Goal: Task Accomplishment & Management: Use online tool/utility

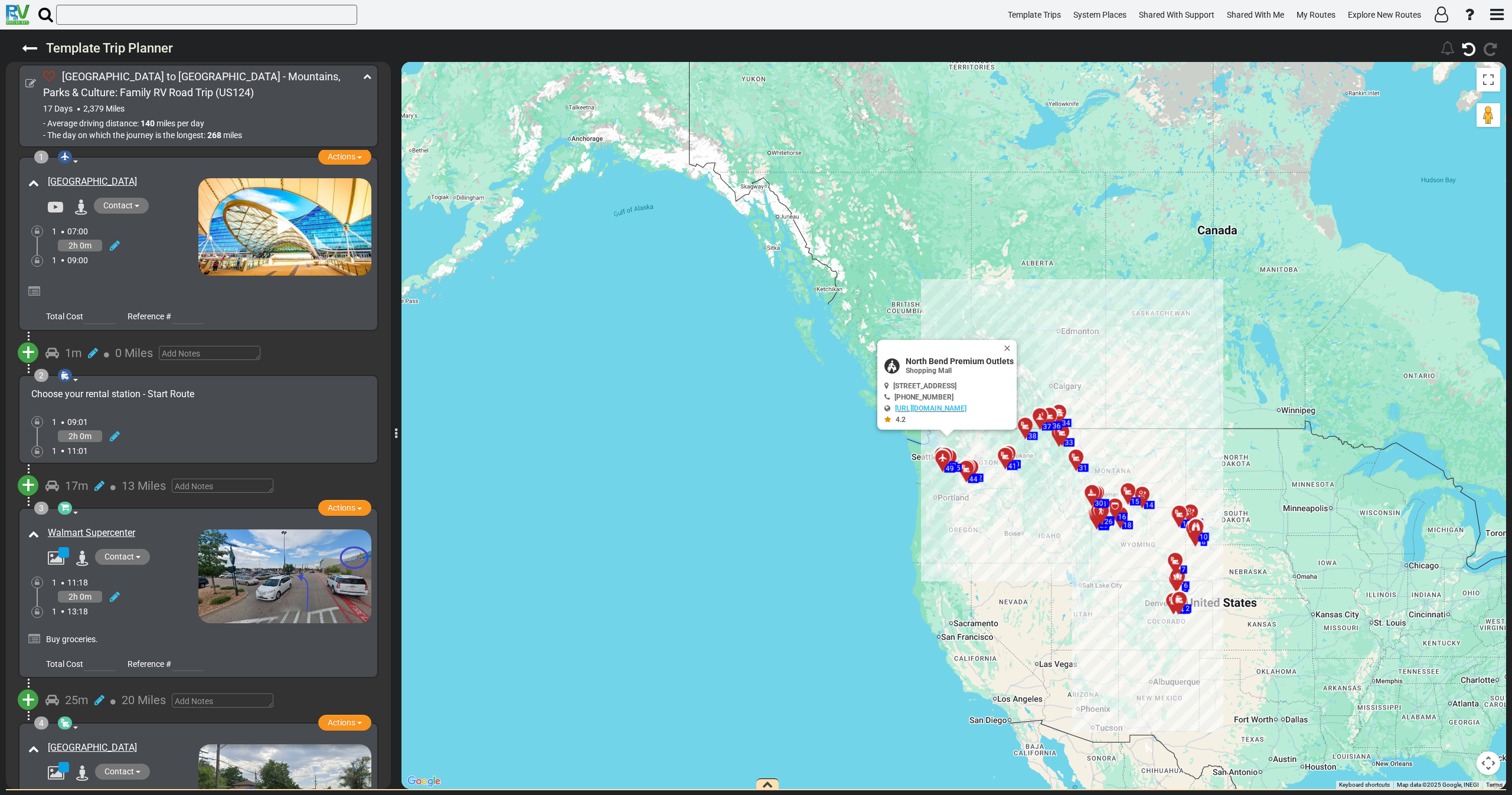
scroll to position [10489, 0]
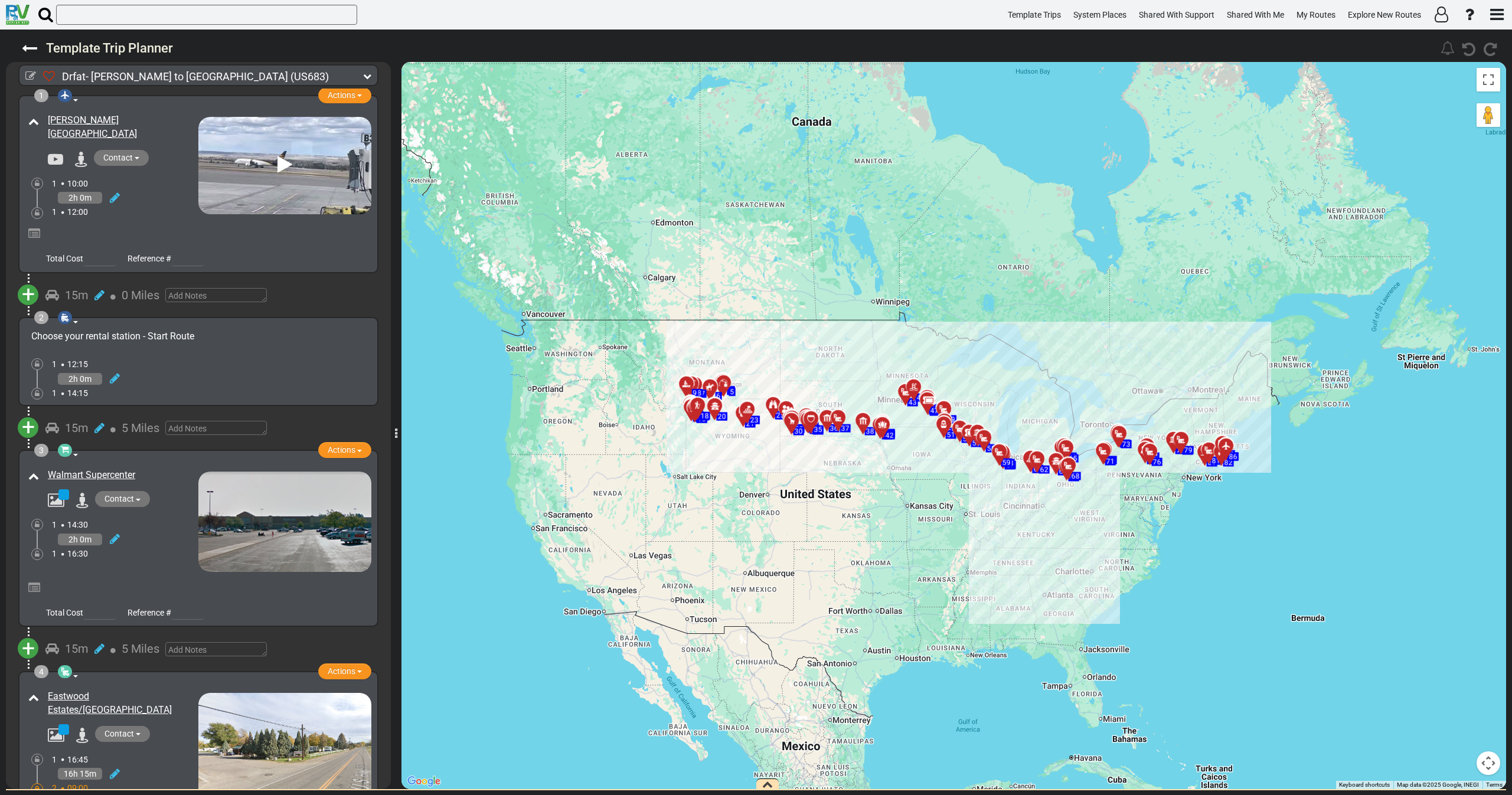
click at [365, 77] on icon at bounding box center [367, 75] width 8 height 8
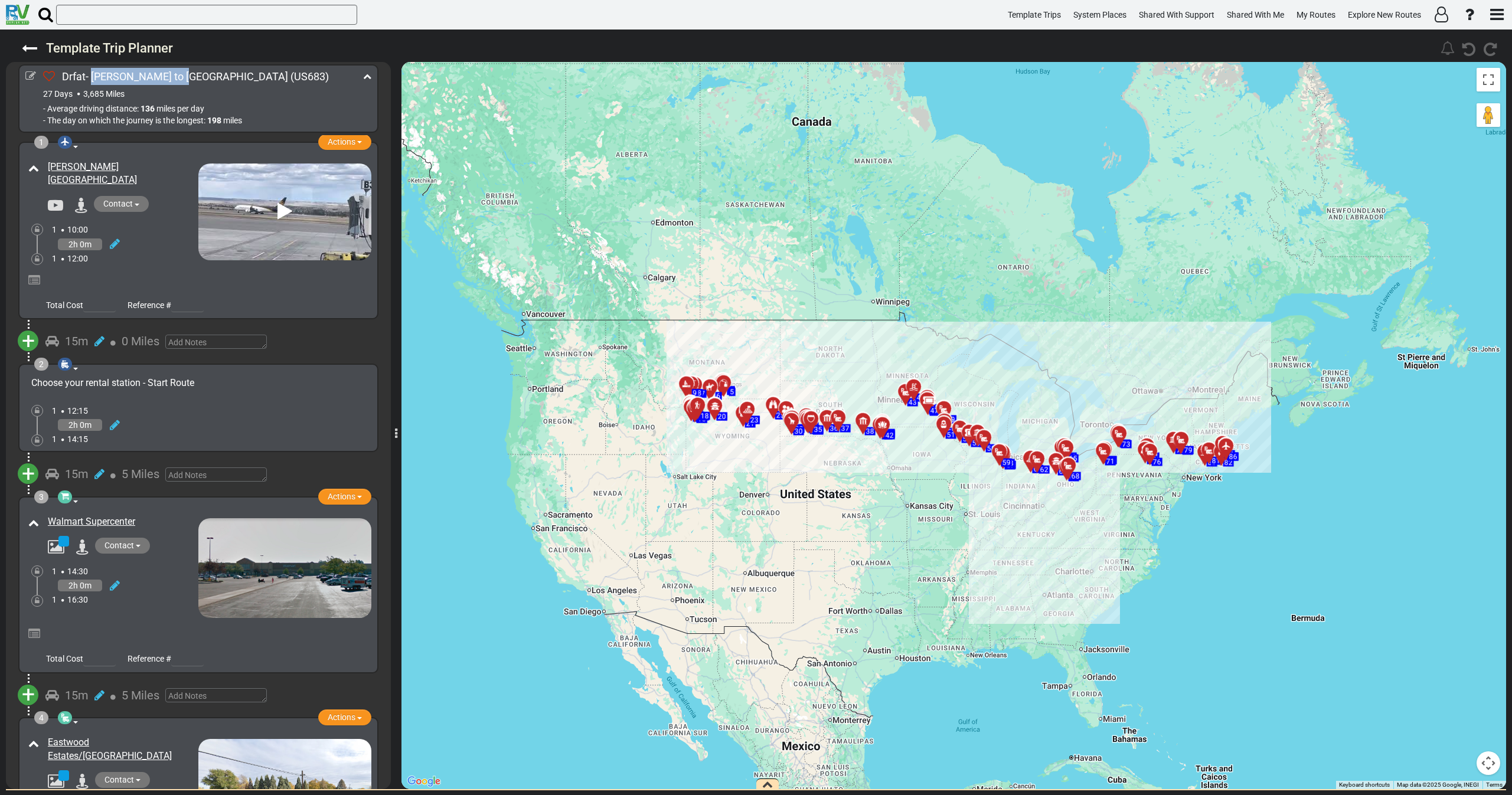
drag, startPoint x: 172, startPoint y: 75, endPoint x: 93, endPoint y: 73, distance: 79.0
click at [93, 73] on span "Drfat- [PERSON_NAME] to [GEOGRAPHIC_DATA]" at bounding box center [175, 76] width 226 height 12
copy span "[PERSON_NAME] to [GEOGRAPHIC_DATA]"
click at [27, 72] on icon at bounding box center [31, 76] width 11 height 11
select select "number:605"
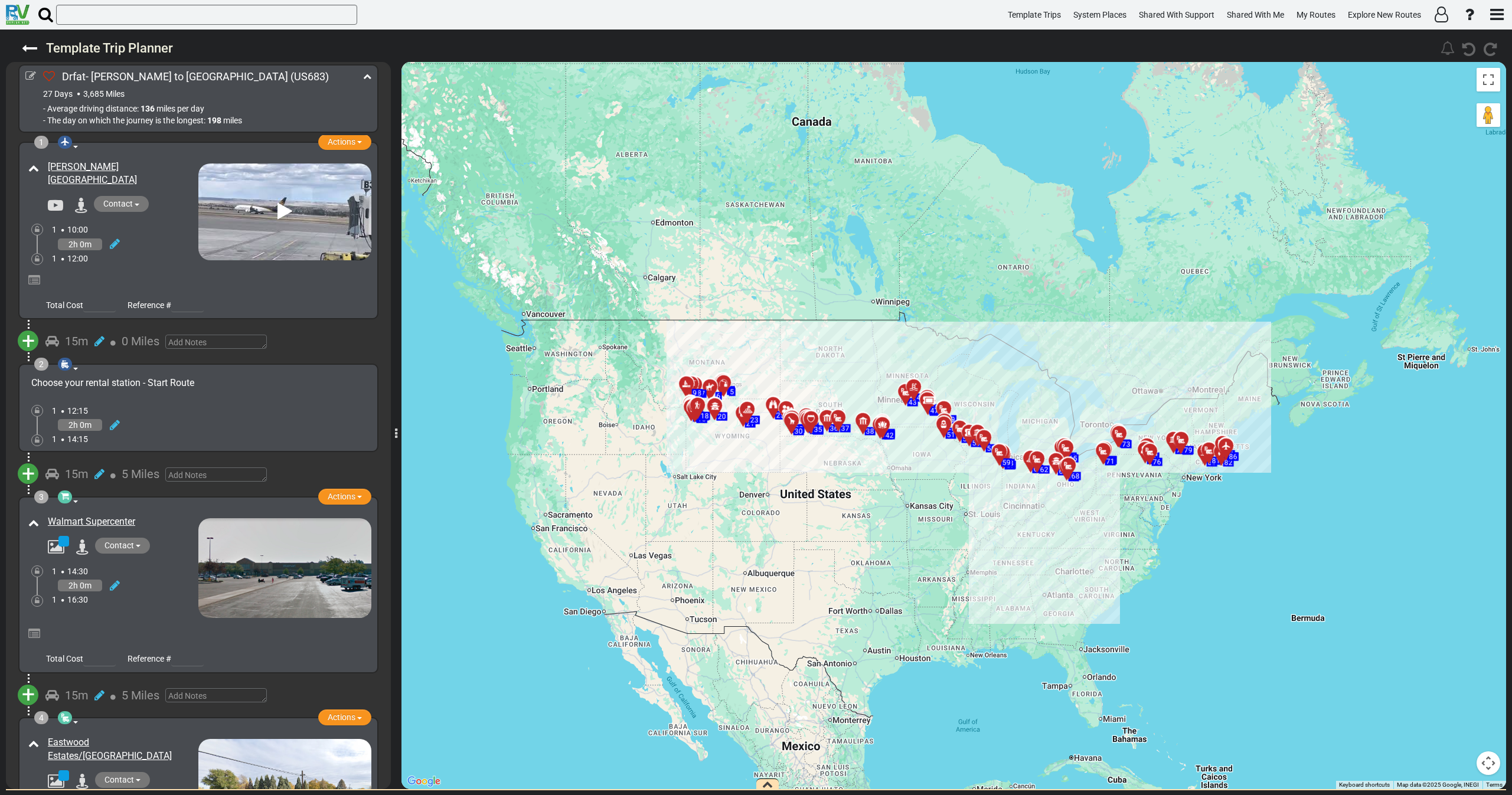
select select "number:40"
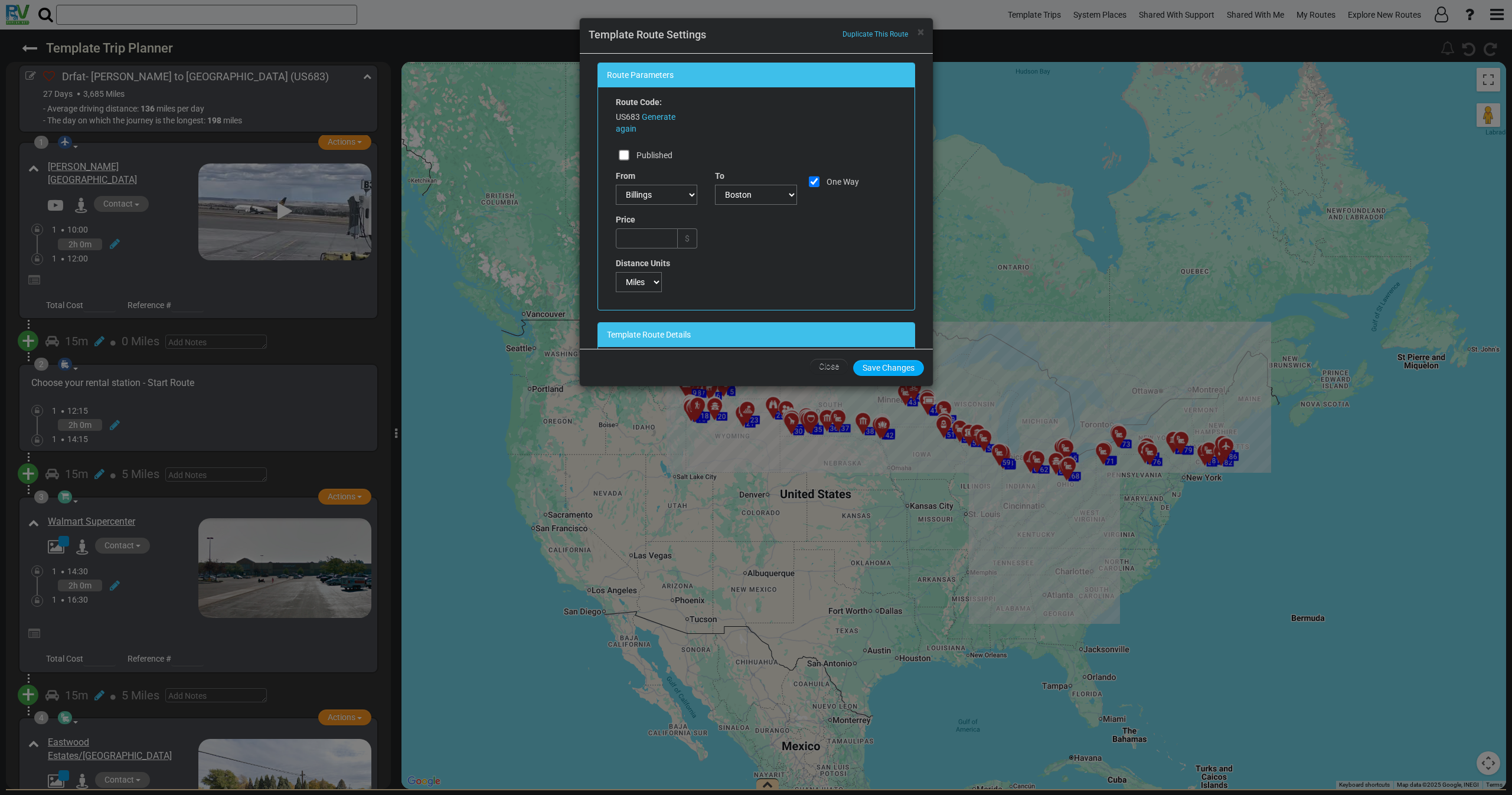
click at [924, 31] on div "× Duplicate This Route Template Route Settings" at bounding box center [756, 36] width 353 height 35
click at [920, 32] on span "×" at bounding box center [920, 32] width 6 height 14
